Goal: Task Accomplishment & Management: Use online tool/utility

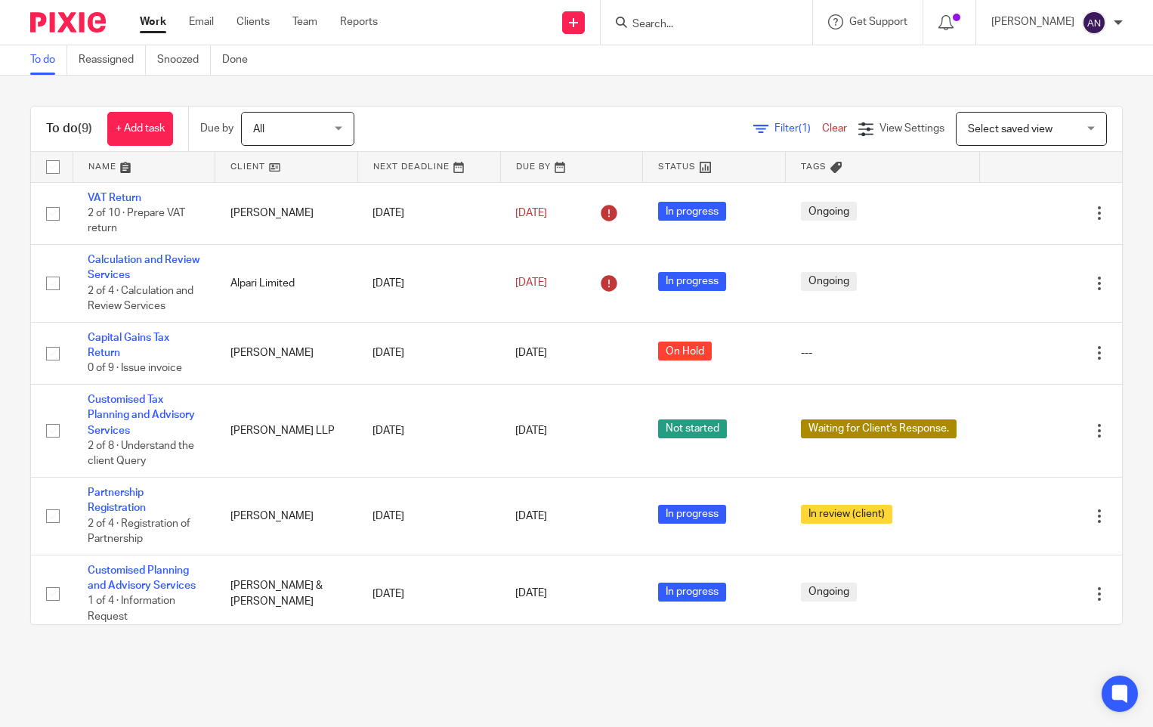
click at [683, 26] on input "Search" at bounding box center [699, 25] width 136 height 14
type input "Rekha"
click at [709, 66] on link at bounding box center [749, 65] width 243 height 35
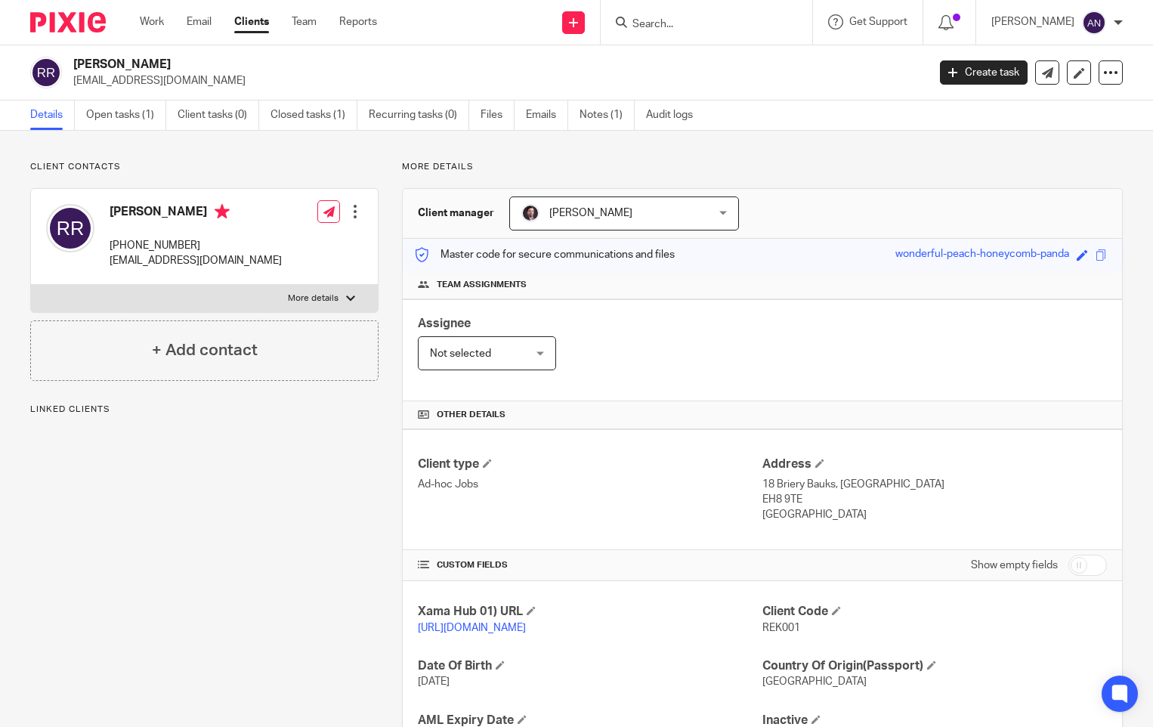
click at [761, 355] on div "Assignee Not selected Not selected Not selected Aarshika Awale Aayush Niraula A…" at bounding box center [762, 350] width 719 height 102
click at [103, 106] on link "Open tasks (1)" at bounding box center [126, 114] width 80 height 29
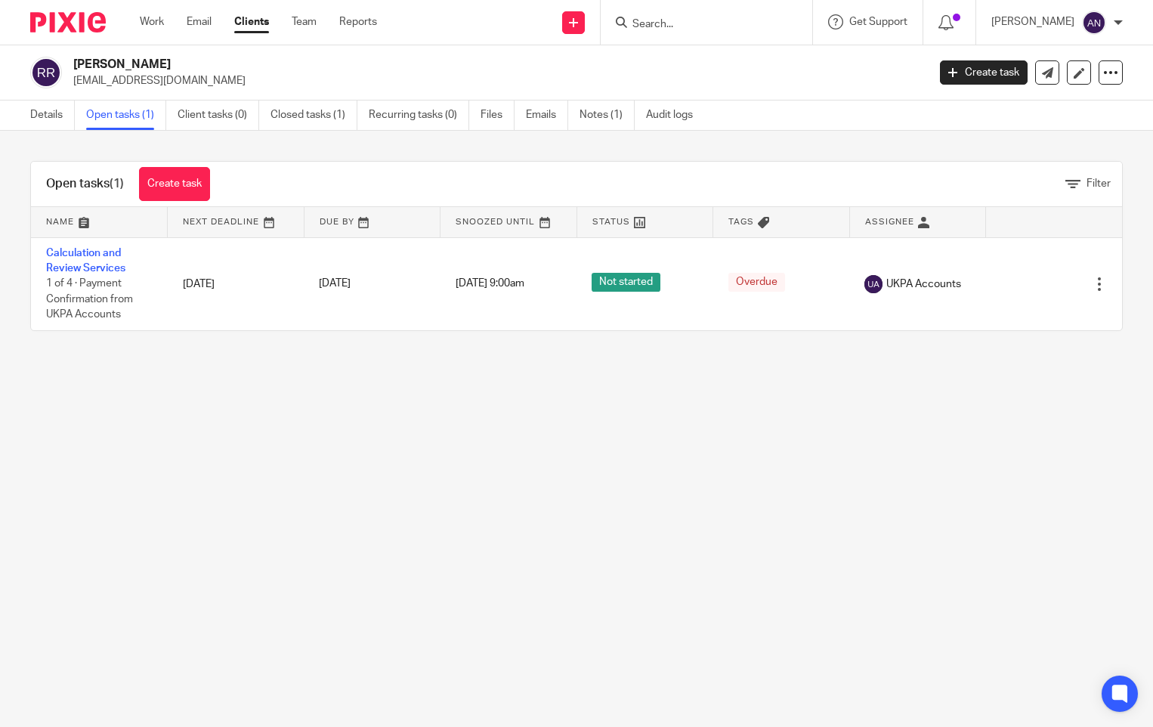
click at [76, 262] on link "Calculation and Review Services" at bounding box center [85, 261] width 79 height 26
